Goal: Information Seeking & Learning: Learn about a topic

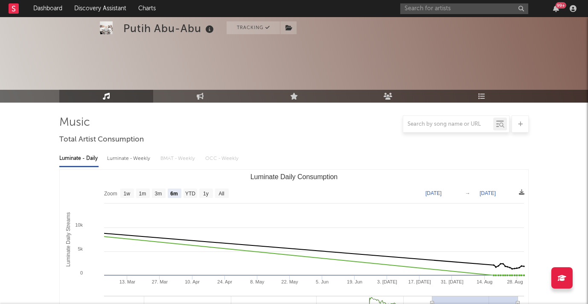
select select "6m"
select select "1w"
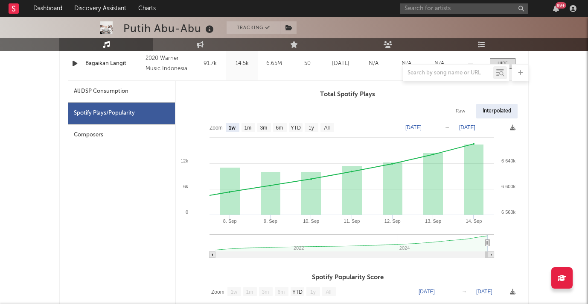
scroll to position [309, 0]
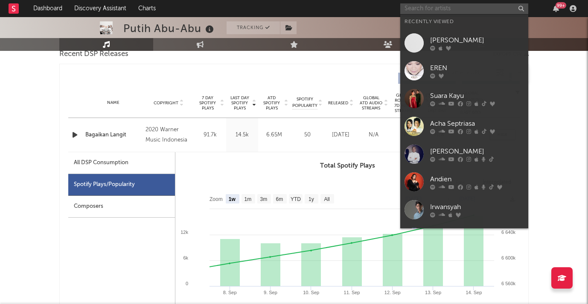
click at [414, 8] on input "text" at bounding box center [464, 8] width 128 height 11
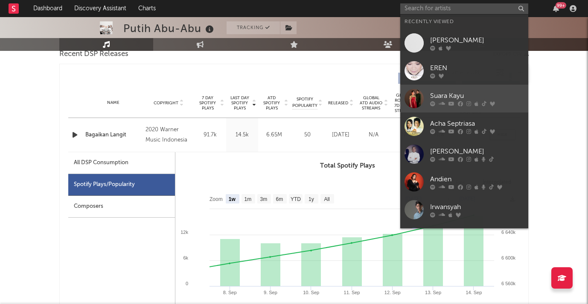
click at [442, 95] on div "Suara Kayu" at bounding box center [477, 96] width 94 height 10
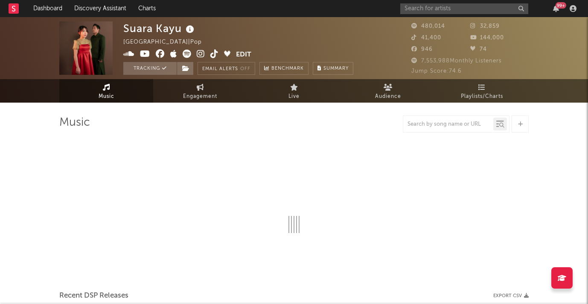
select select "6m"
